Goal: Transaction & Acquisition: Purchase product/service

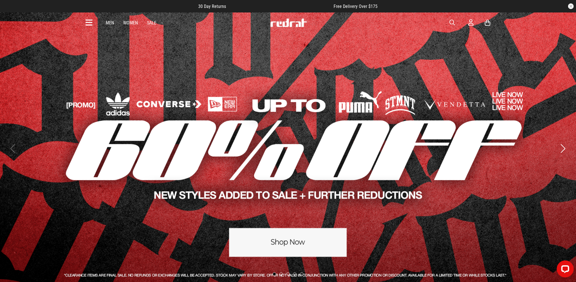
click at [87, 21] on icon at bounding box center [88, 22] width 7 height 9
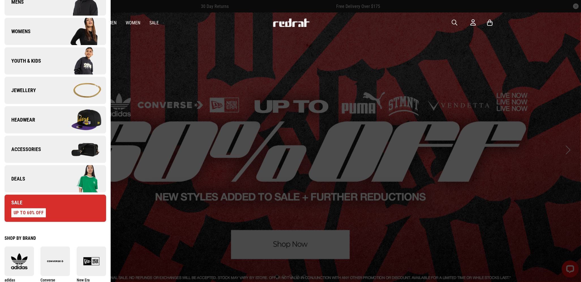
scroll to position [106, 0]
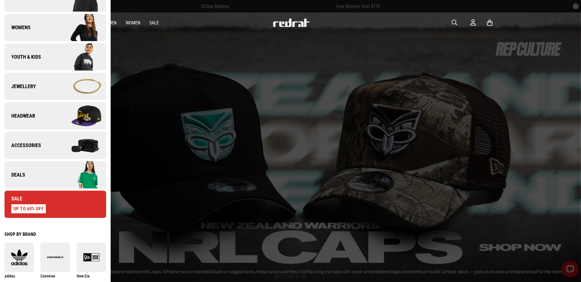
click at [51, 87] on link "Jewellery" at bounding box center [56, 86] width 102 height 27
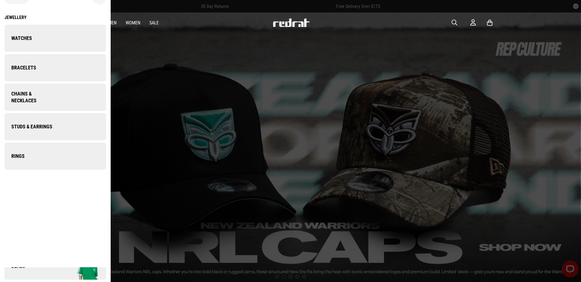
scroll to position [0, 0]
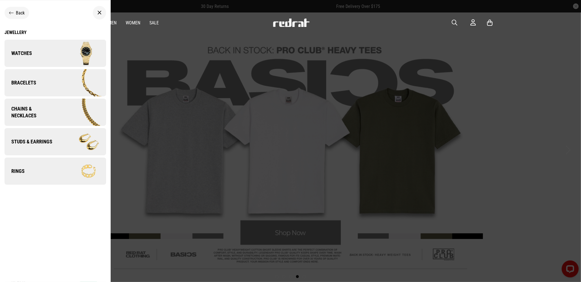
click at [55, 51] on img at bounding box center [80, 53] width 51 height 28
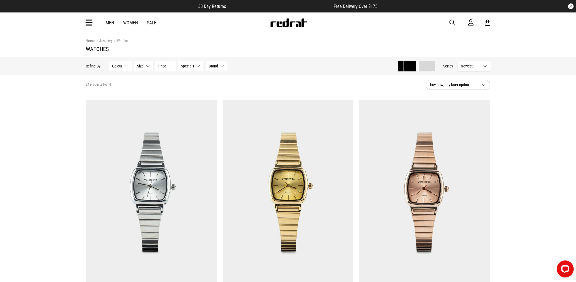
click at [87, 22] on icon at bounding box center [88, 22] width 7 height 9
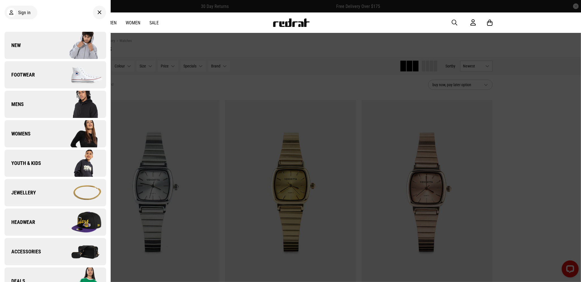
click at [63, 252] on img at bounding box center [80, 251] width 51 height 28
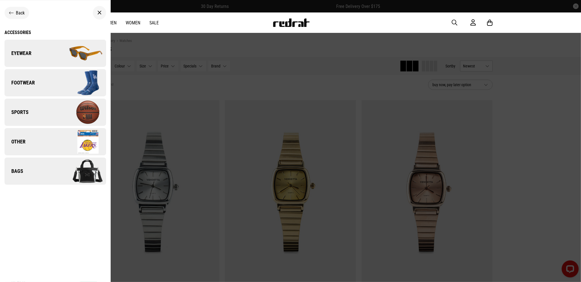
click at [53, 177] on link "Bags" at bounding box center [56, 170] width 102 height 27
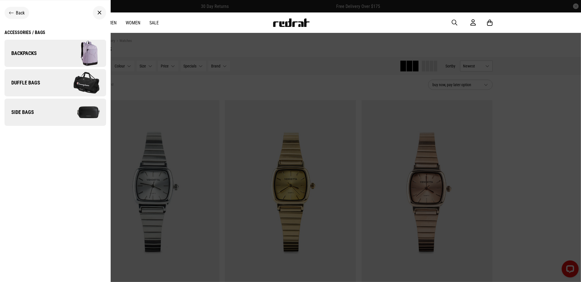
click at [17, 13] on span "Back" at bounding box center [20, 12] width 9 height 5
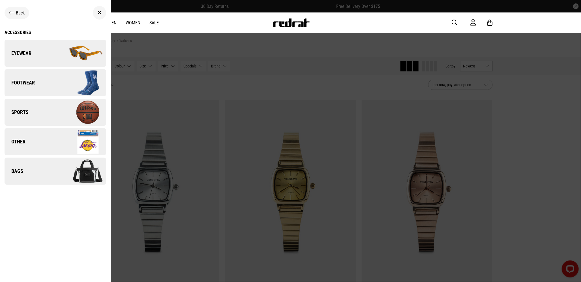
click at [20, 13] on span "Back" at bounding box center [20, 12] width 9 height 5
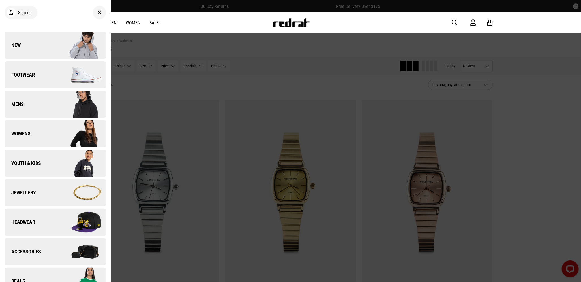
click at [40, 192] on link "Jewellery" at bounding box center [56, 192] width 102 height 27
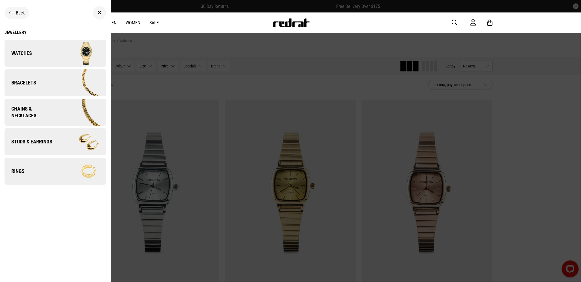
click at [30, 139] on span "Studs & Earrings" at bounding box center [29, 141] width 48 height 7
